Goal: Information Seeking & Learning: Learn about a topic

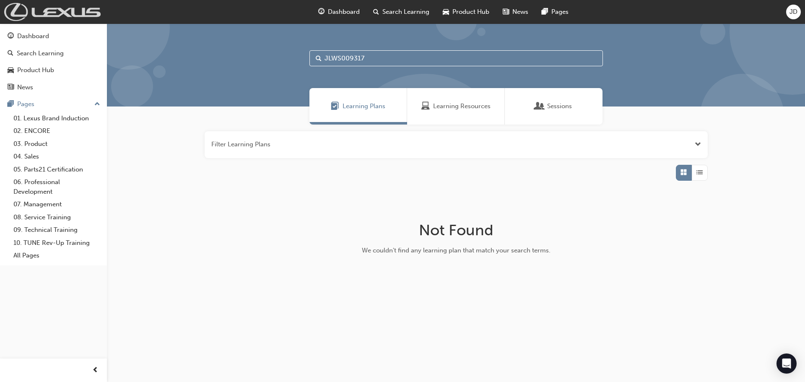
drag, startPoint x: 227, startPoint y: 26, endPoint x: 86, endPoint y: 14, distance: 141.4
click at [90, 14] on div "Dashboard Search Learning Product Hub News Pages JD Dashboard Search Learning P…" at bounding box center [402, 191] width 805 height 382
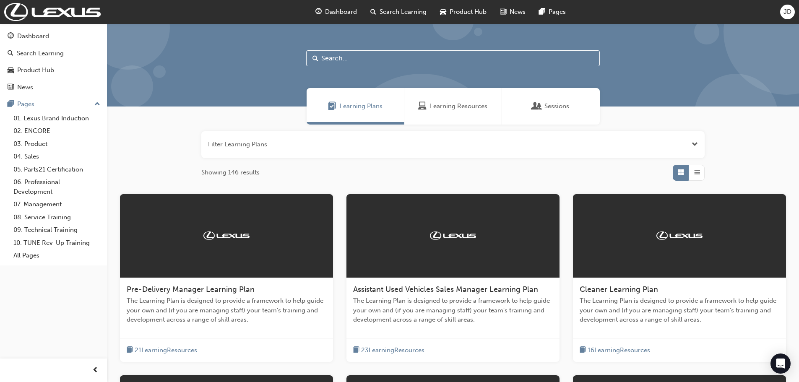
click at [138, 161] on div "Filter Learning Plans Showing 146 results Pre-Delivery Manager Learning Plan Th…" at bounding box center [453, 362] width 692 height 474
click at [281, 141] on button "button" at bounding box center [452, 144] width 503 height 27
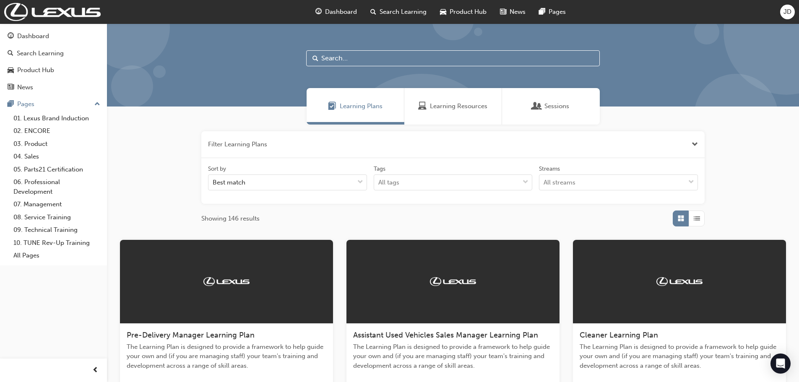
click at [332, 57] on input "text" at bounding box center [452, 58] width 293 height 16
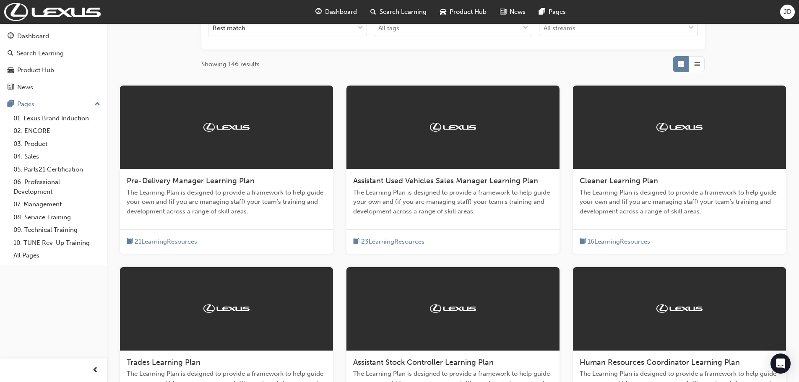
scroll to position [168, 0]
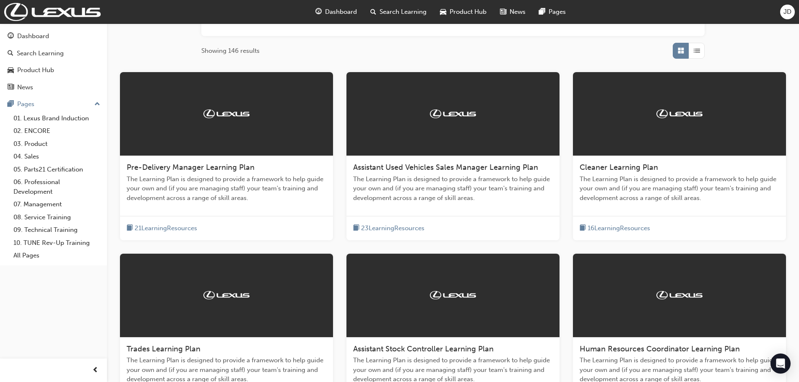
click at [699, 48] on span "List" at bounding box center [696, 51] width 6 height 10
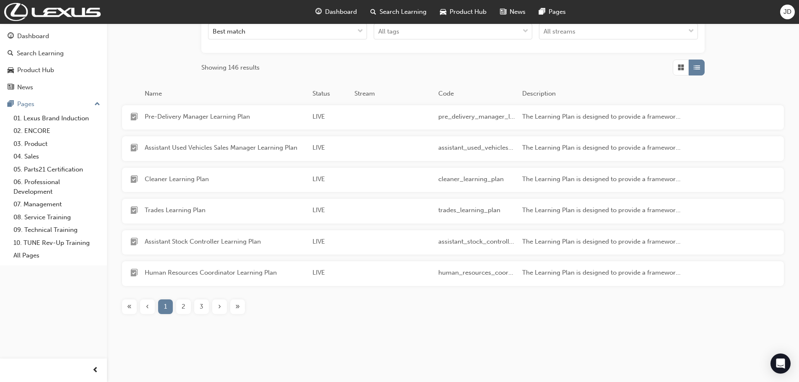
scroll to position [151, 0]
click at [184, 313] on div "2" at bounding box center [183, 306] width 15 height 15
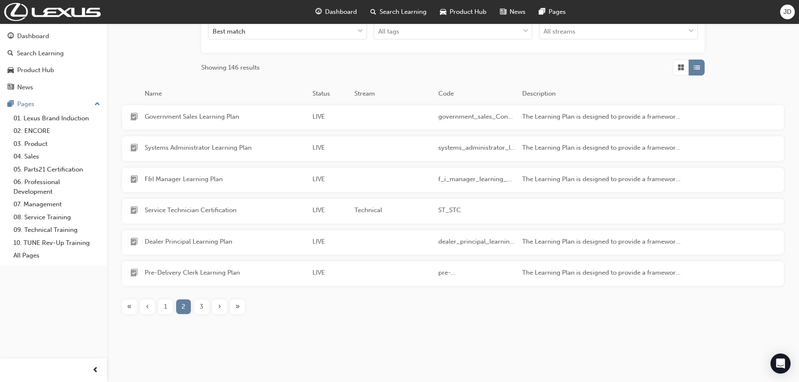
click at [200, 305] on span "3" at bounding box center [202, 307] width 4 height 10
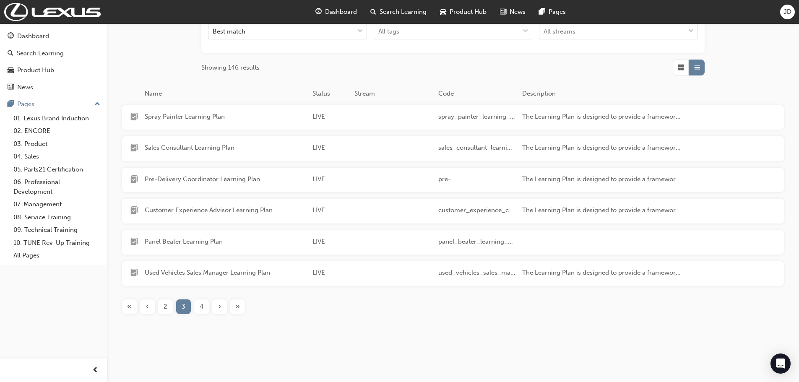
click at [200, 305] on span "4" at bounding box center [202, 307] width 4 height 10
click at [202, 308] on span "5" at bounding box center [201, 307] width 3 height 10
click at [202, 305] on span "6" at bounding box center [202, 307] width 4 height 10
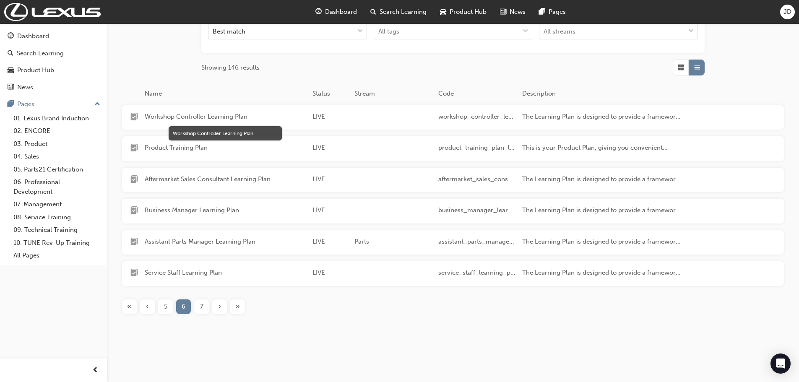
click at [194, 117] on span "Workshop Controller Learning Plan" at bounding box center [225, 117] width 161 height 10
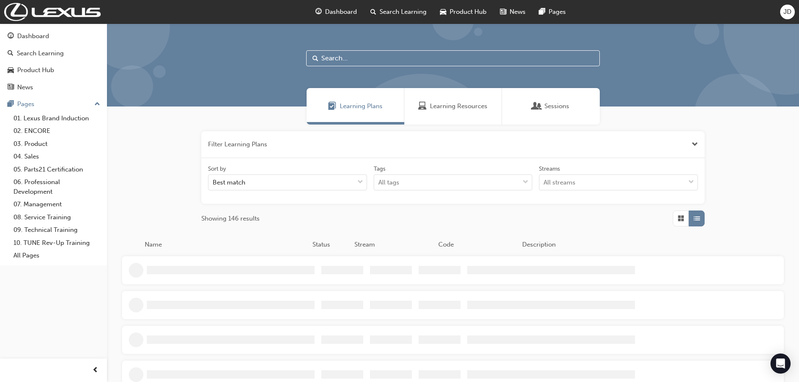
scroll to position [138, 0]
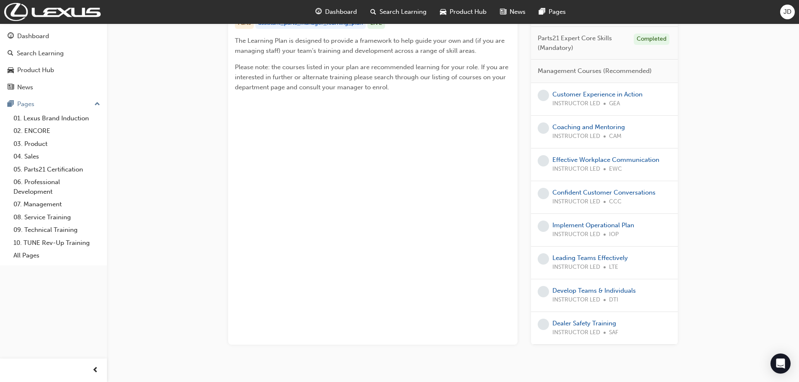
scroll to position [199, 0]
